Goal: Task Accomplishment & Management: Manage account settings

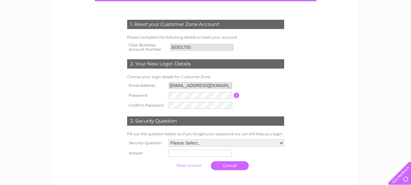
scroll to position [82, 0]
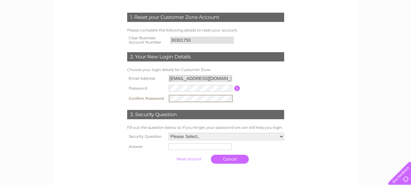
click at [206, 135] on select "Please Select.. In what town or city was your first job? In what town or city d…" at bounding box center [227, 135] width 116 height 7
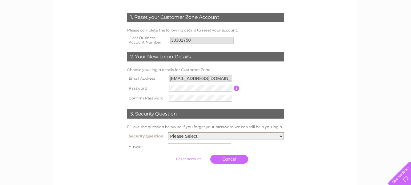
select select "5"
click at [168, 132] on select "Please Select.. In what town or city was your first job? In what town or city d…" at bounding box center [226, 136] width 116 height 8
click at [178, 147] on input "text" at bounding box center [199, 146] width 63 height 7
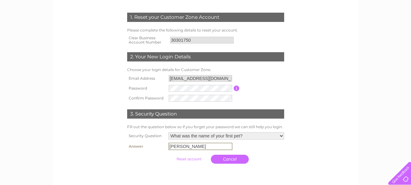
type input "sidney"
click at [184, 158] on input "submit" at bounding box center [189, 158] width 38 height 9
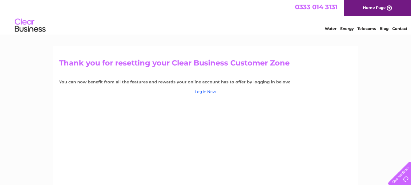
click at [204, 92] on link "Log in Now" at bounding box center [205, 91] width 21 height 5
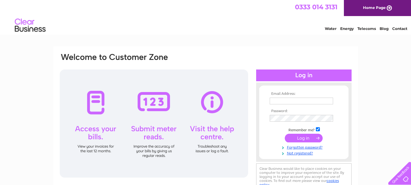
click at [283, 97] on td at bounding box center [303, 101] width 71 height 10
click at [273, 94] on th "Email Address:" at bounding box center [303, 94] width 71 height 4
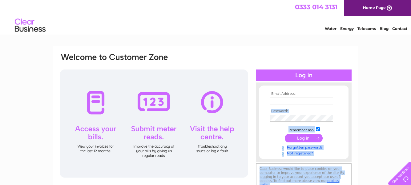
drag, startPoint x: 300, startPoint y: 94, endPoint x: 247, endPoint y: 93, distance: 53.0
click at [247, 93] on div "Email Address: Password:" at bounding box center [205, 121] width 293 height 139
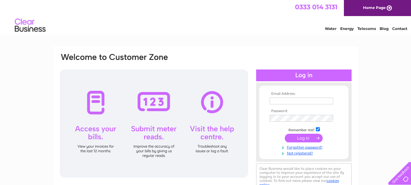
click at [269, 94] on th "Email Address:" at bounding box center [303, 94] width 71 height 4
click at [270, 100] on input "text" at bounding box center [301, 100] width 63 height 7
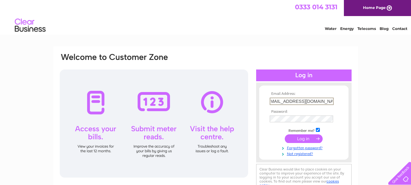
scroll to position [0, 8]
type input "makeitcycles.southport@gmail.com"
click at [306, 136] on input "submit" at bounding box center [304, 138] width 38 height 9
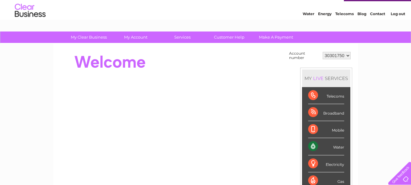
scroll to position [62, 0]
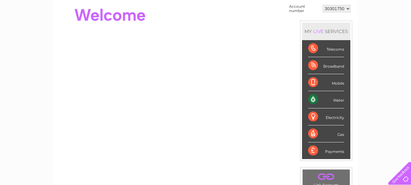
click at [339, 99] on div "Water" at bounding box center [326, 99] width 36 height 17
click at [313, 99] on div "Water" at bounding box center [326, 99] width 36 height 17
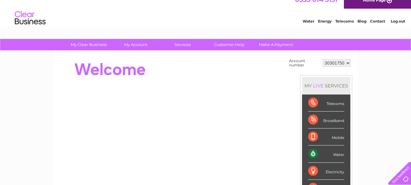
scroll to position [0, 0]
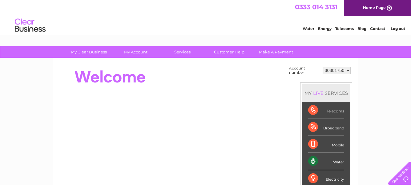
click at [307, 30] on link "Water" at bounding box center [309, 28] width 12 height 5
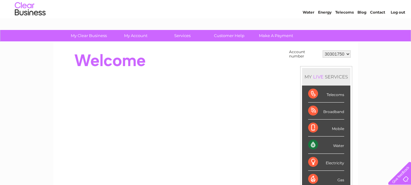
scroll to position [62, 0]
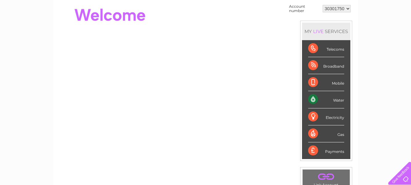
click at [315, 100] on div "Water" at bounding box center [326, 99] width 36 height 17
click at [339, 101] on div "Water" at bounding box center [326, 99] width 36 height 17
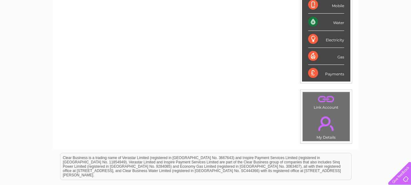
scroll to position [144, 0]
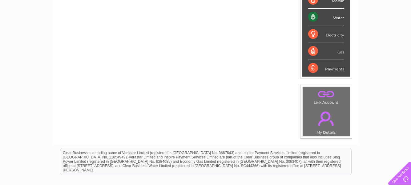
click at [328, 119] on link "." at bounding box center [326, 119] width 44 height 22
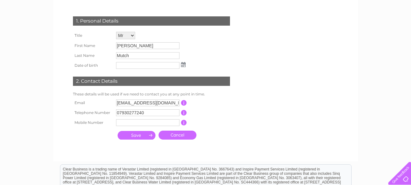
scroll to position [103, 0]
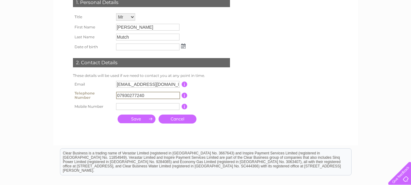
drag, startPoint x: 147, startPoint y: 95, endPoint x: 112, endPoint y: 94, distance: 34.5
click at [112, 94] on tr "Telephone Number 07930277240 This should be a valid landline telephone number s…" at bounding box center [153, 95] width 165 height 12
type input "07840338828"
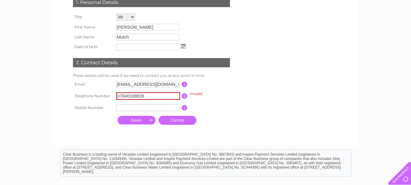
click at [135, 119] on input "submit" at bounding box center [137, 120] width 38 height 9
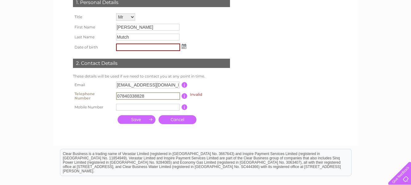
click at [116, 96] on input "07840338828" at bounding box center [148, 95] width 64 height 7
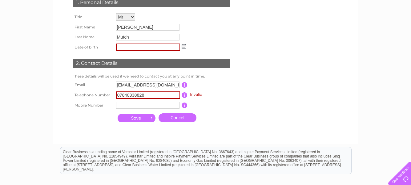
click at [175, 120] on link "Cancel" at bounding box center [178, 117] width 38 height 9
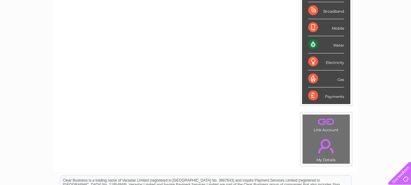
scroll to position [111, 0]
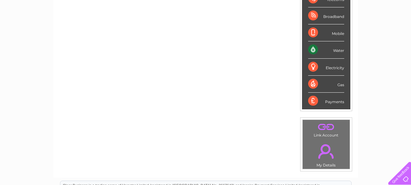
click at [328, 153] on link "." at bounding box center [326, 151] width 44 height 22
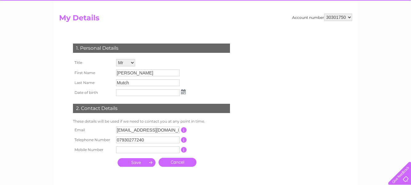
scroll to position [123, 0]
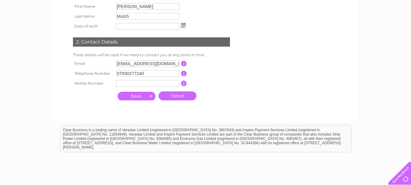
click at [184, 73] on input "button" at bounding box center [184, 74] width 6 height 6
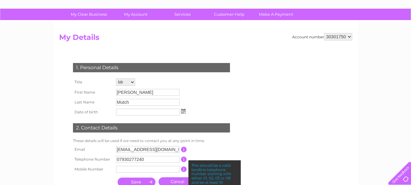
scroll to position [0, 0]
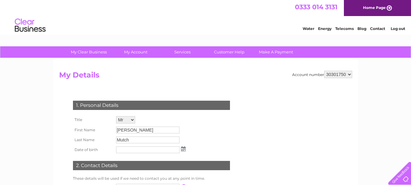
click at [399, 29] on link "Log out" at bounding box center [398, 28] width 14 height 5
